Goal: Task Accomplishment & Management: Complete application form

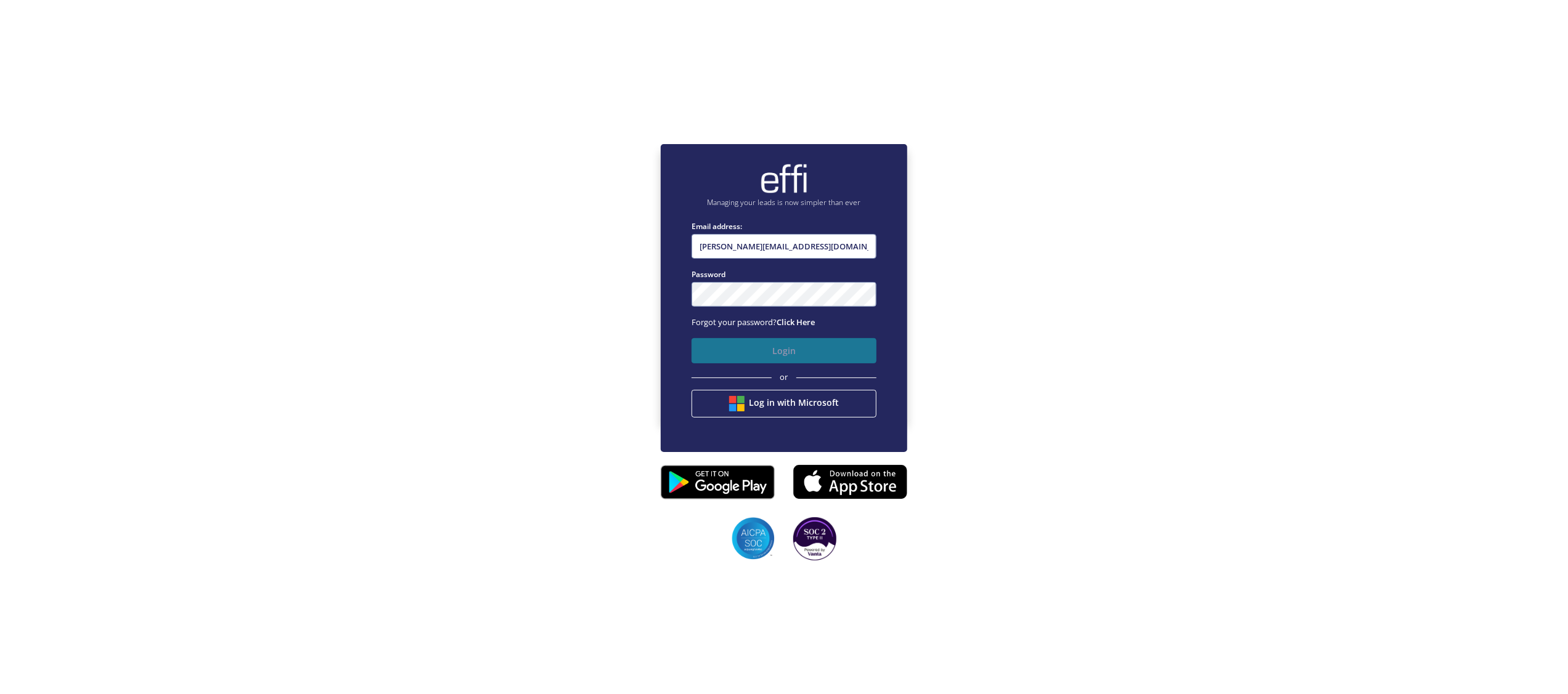
click at [791, 353] on button "Login" at bounding box center [784, 351] width 185 height 25
